Goal: Find specific page/section: Find specific page/section

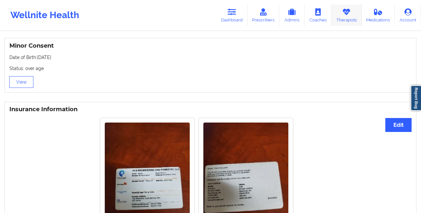
scroll to position [413, 0]
click at [337, 16] on link "Therapists" at bounding box center [346, 15] width 30 height 21
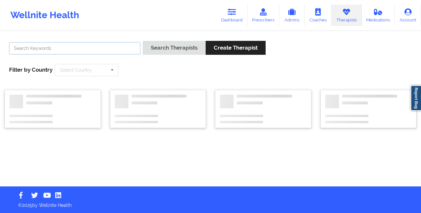
click at [72, 46] on input "text" at bounding box center [74, 48] width 131 height 12
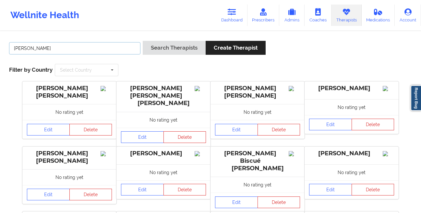
type input "[PERSON_NAME]"
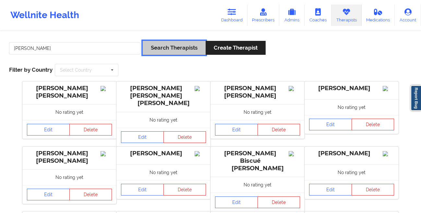
click at [157, 49] on button "Search Therapists" at bounding box center [174, 48] width 63 height 14
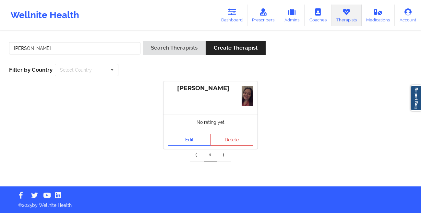
click at [177, 137] on link "Edit" at bounding box center [189, 140] width 43 height 12
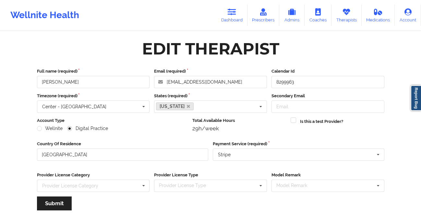
scroll to position [78, 0]
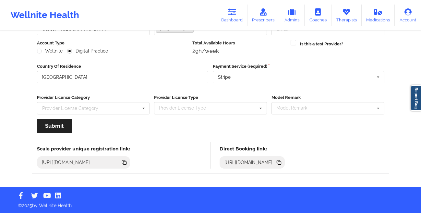
click at [281, 164] on icon at bounding box center [279, 162] width 3 height 3
